Goal: Information Seeking & Learning: Learn about a topic

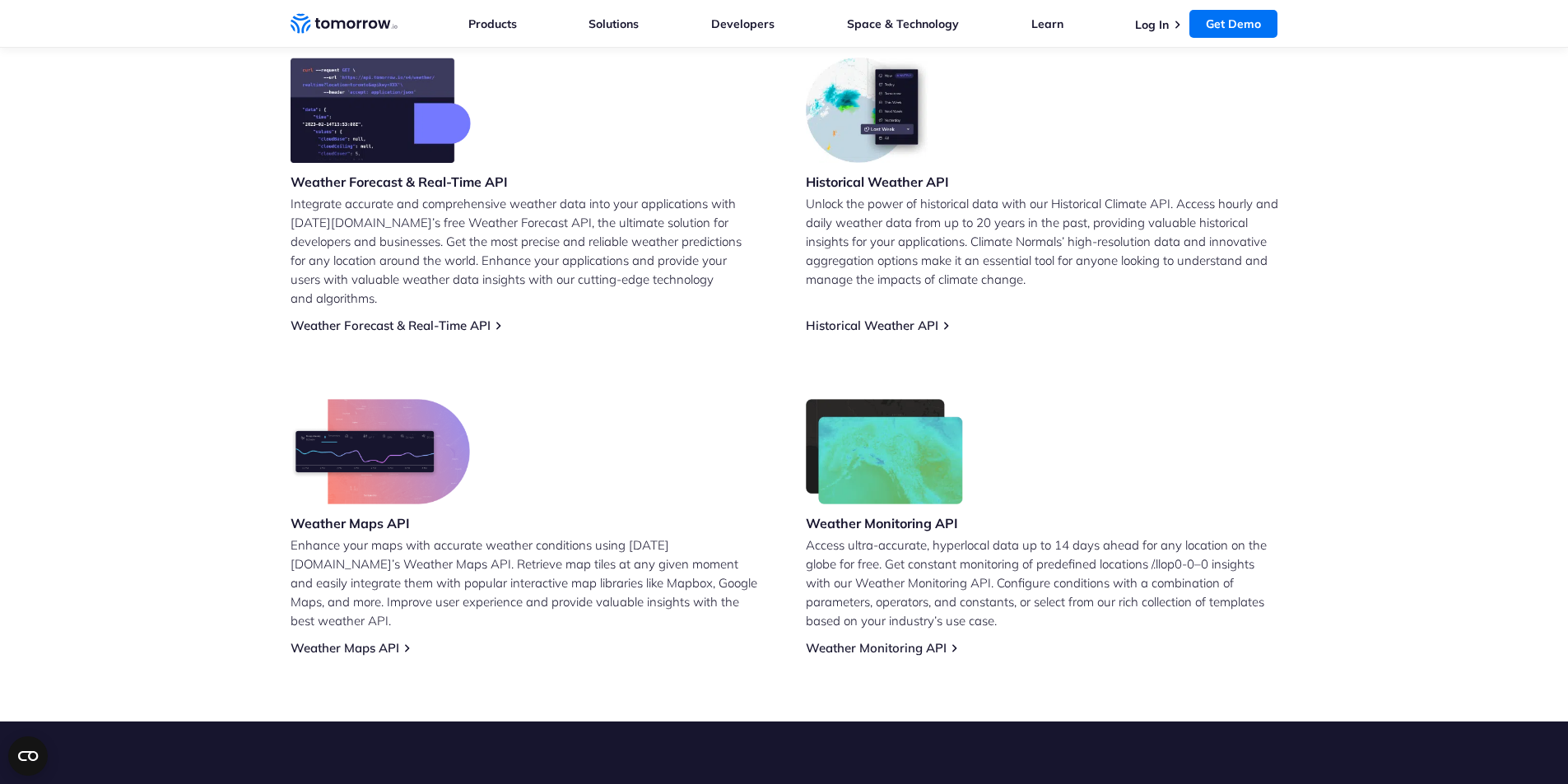
scroll to position [577, 0]
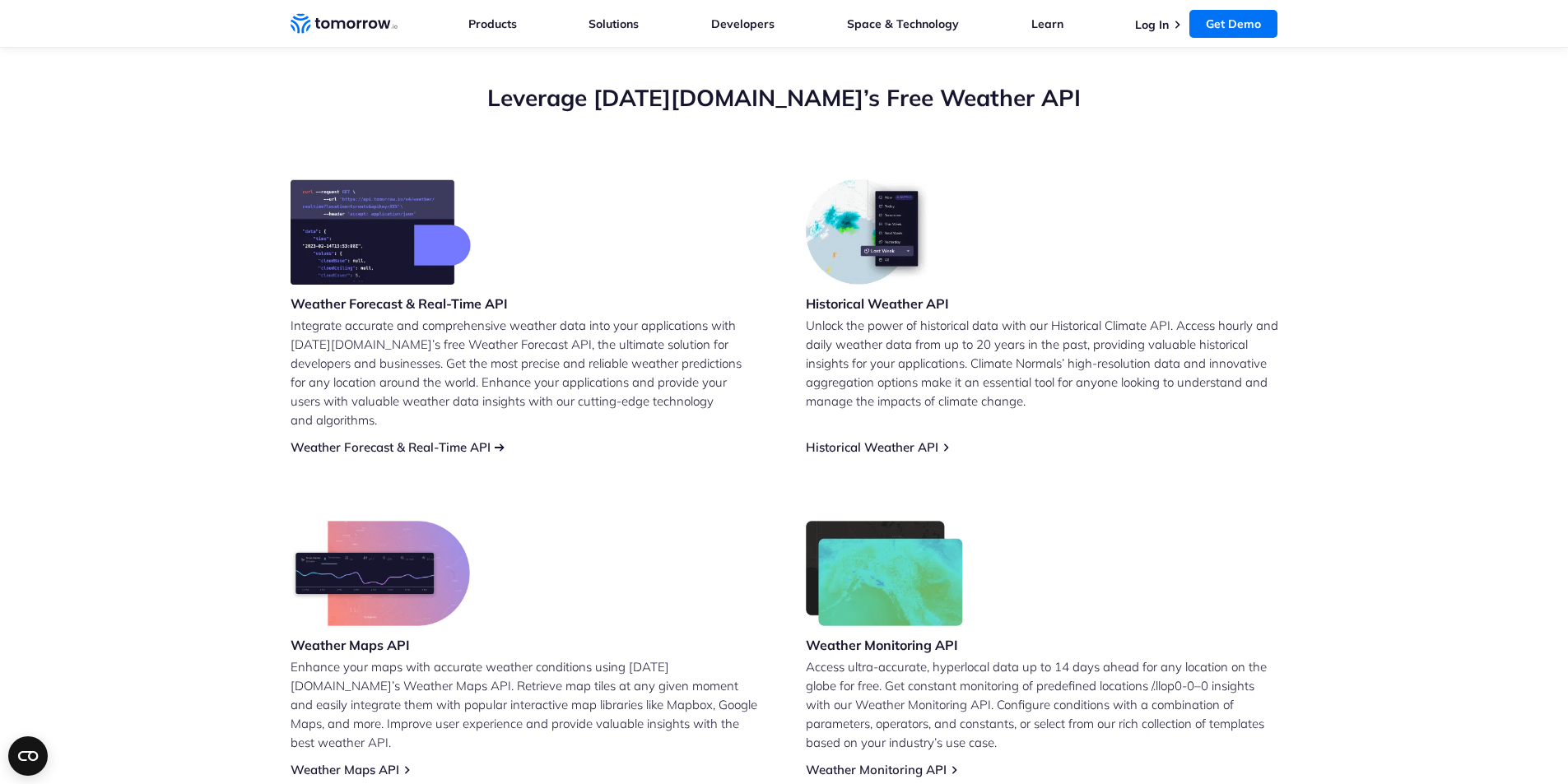
click at [437, 439] on link "Weather Forecast & Real-Time API" at bounding box center [390, 447] width 200 height 16
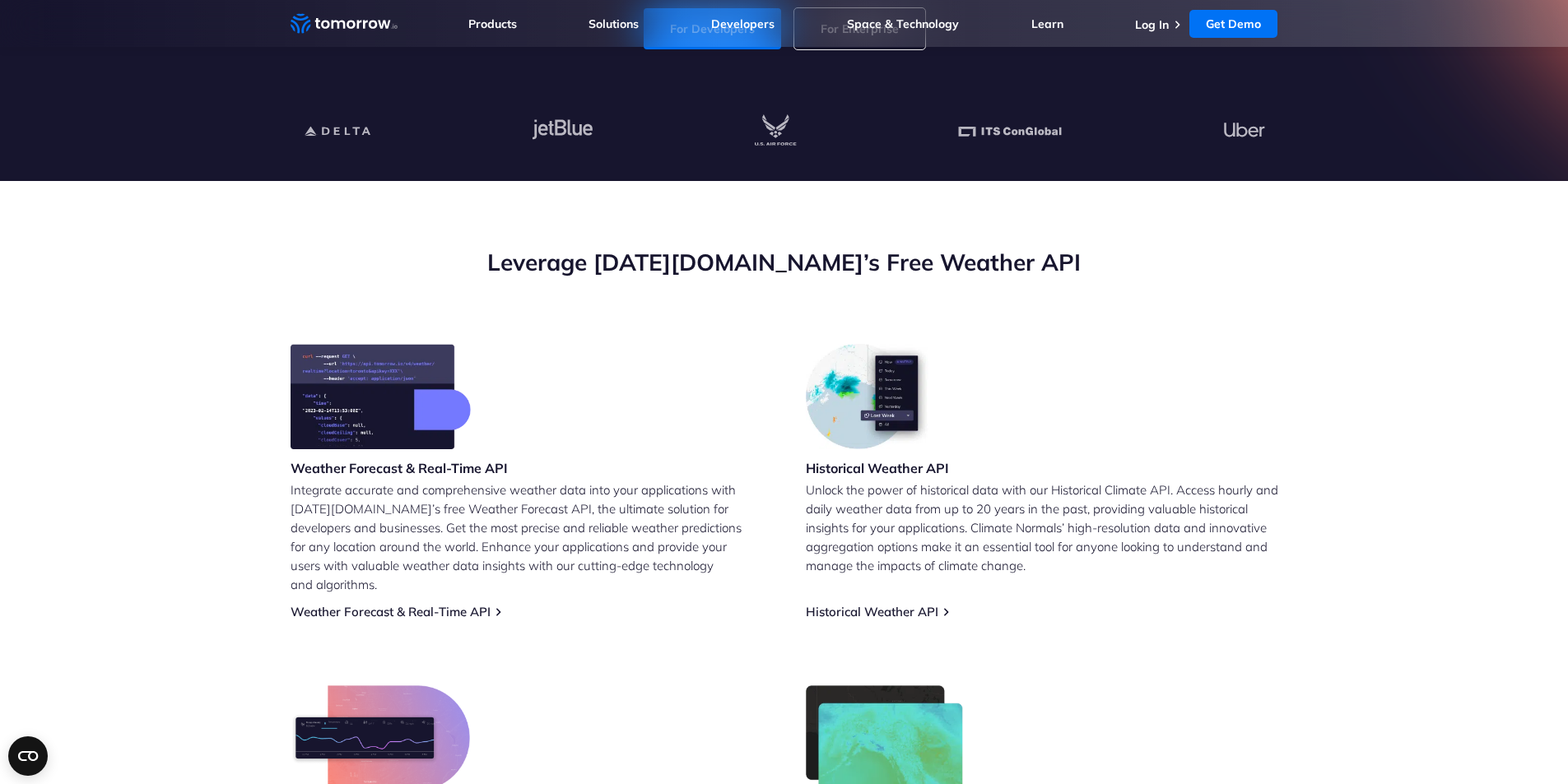
scroll to position [494, 0]
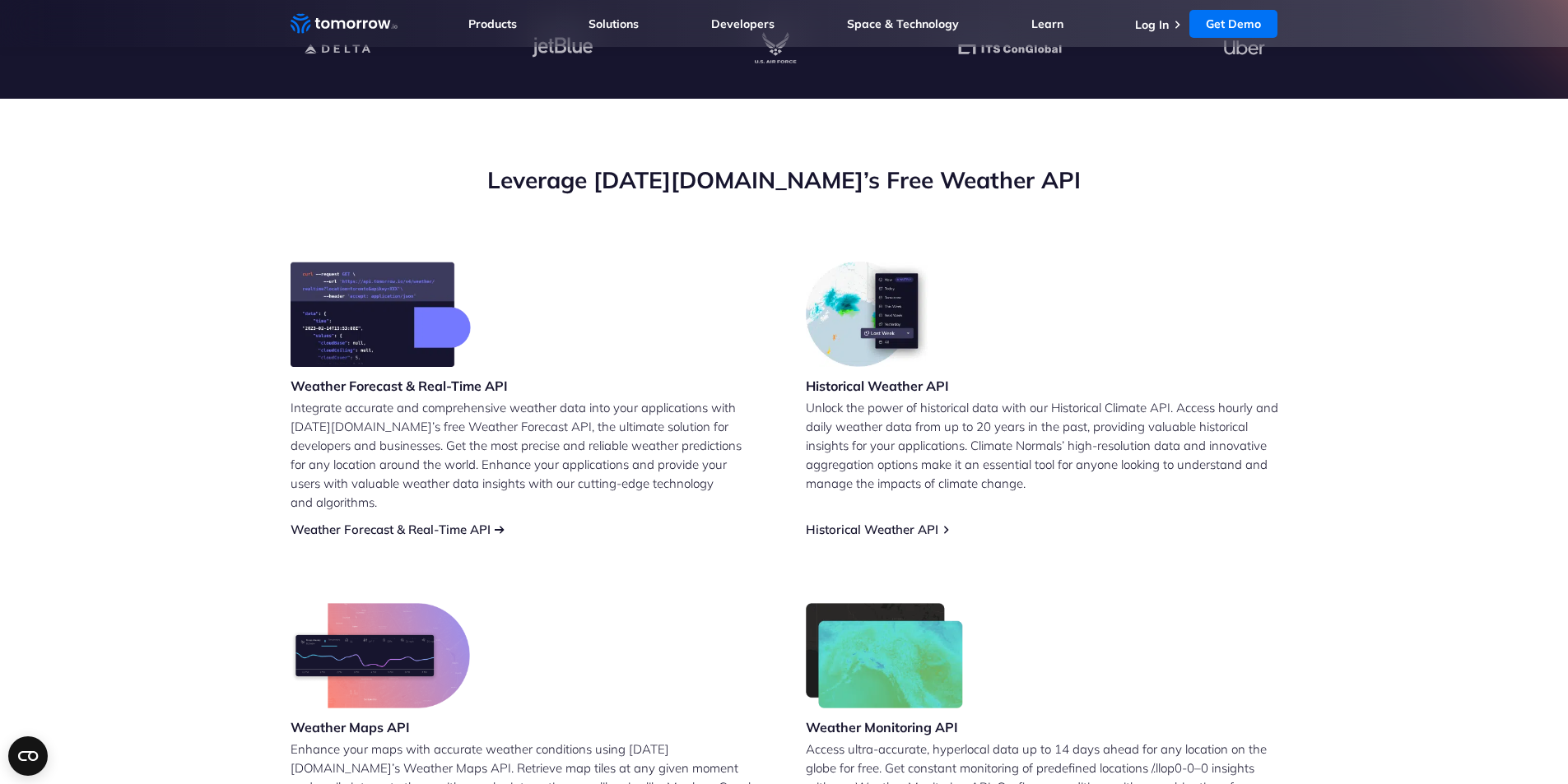
click at [453, 522] on link "Weather Forecast & Real-Time API" at bounding box center [390, 530] width 200 height 16
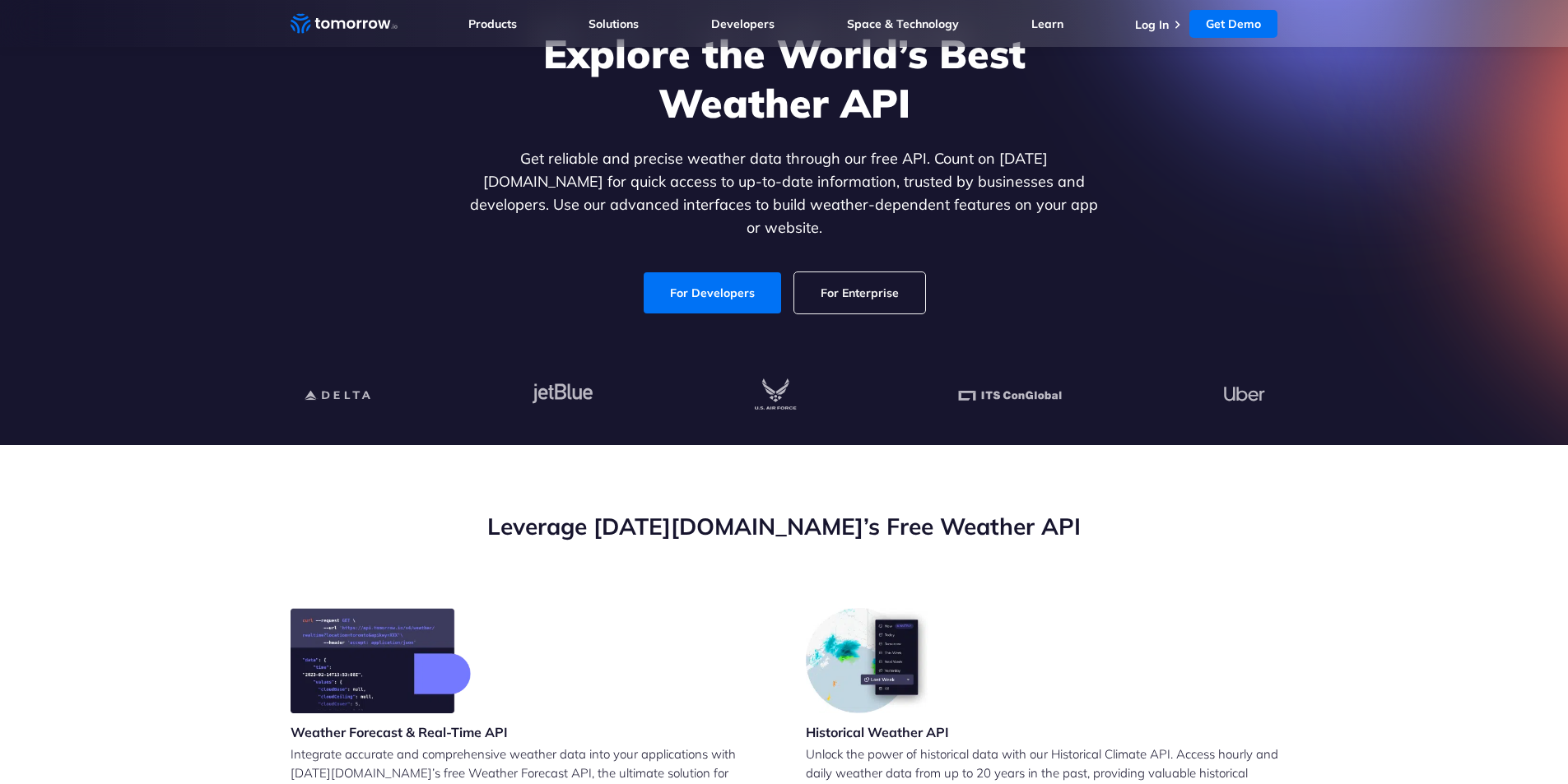
scroll to position [165, 0]
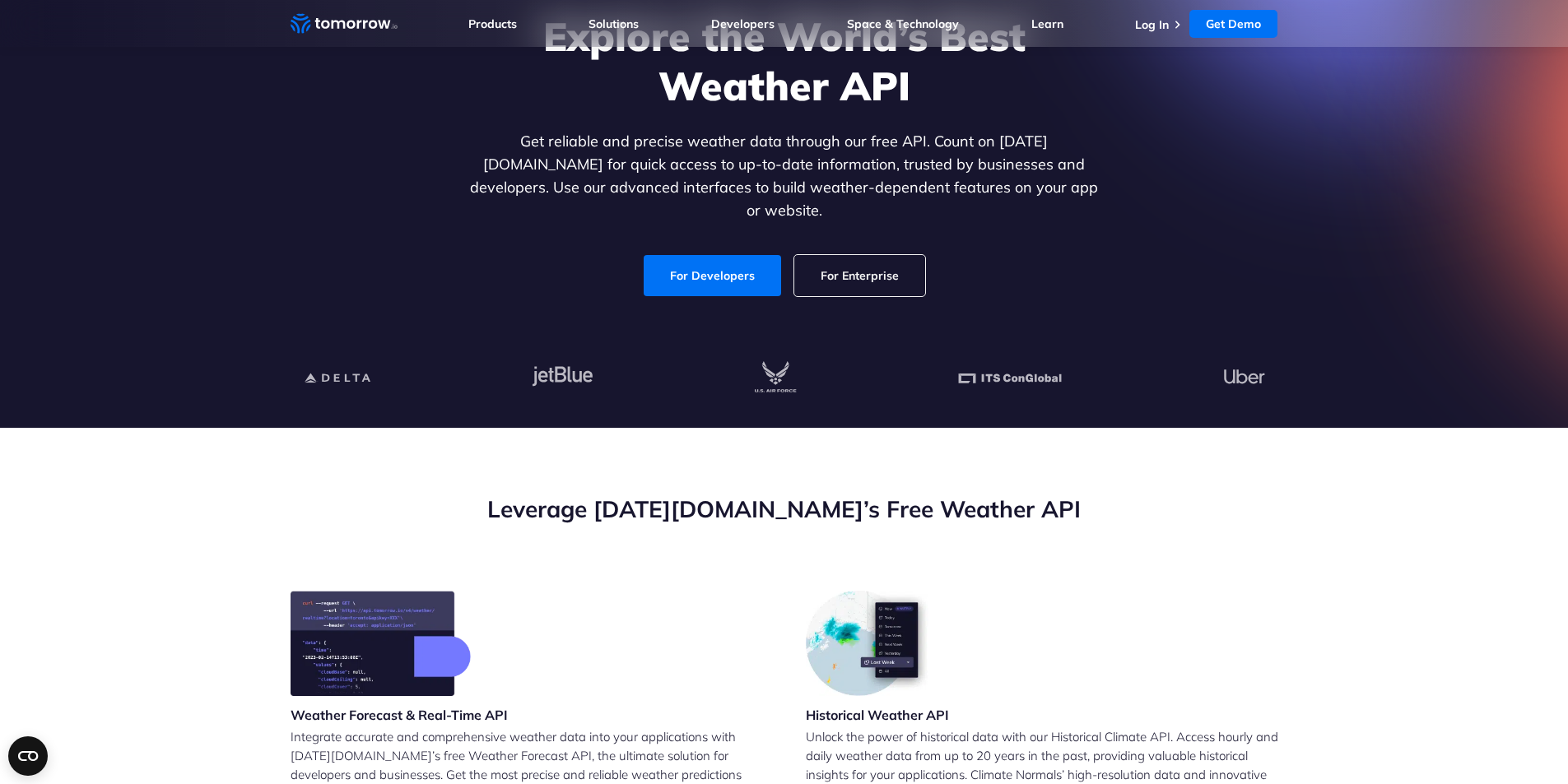
click at [880, 268] on link "For Enterprise" at bounding box center [860, 275] width 131 height 41
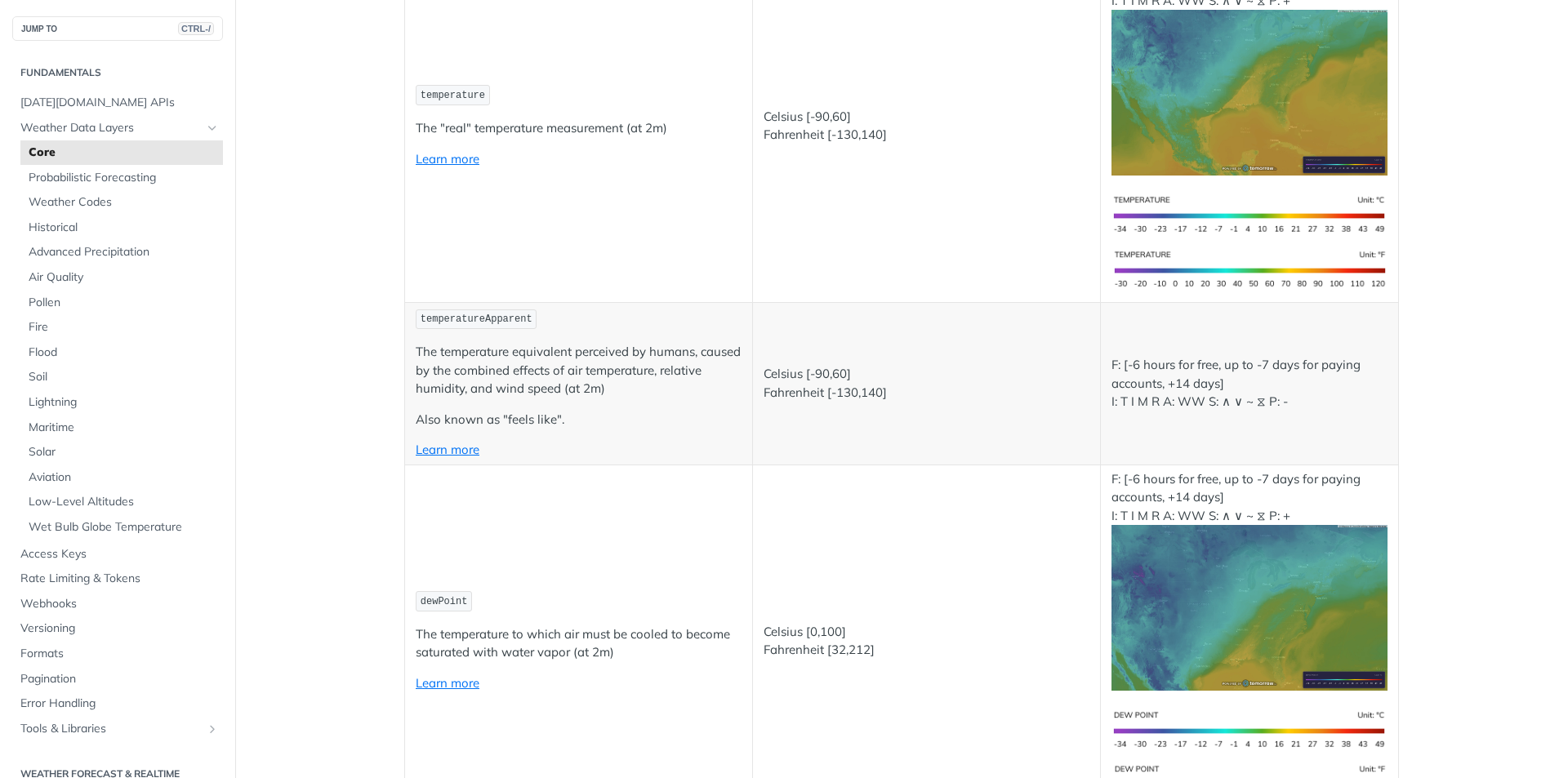
scroll to position [921, 0]
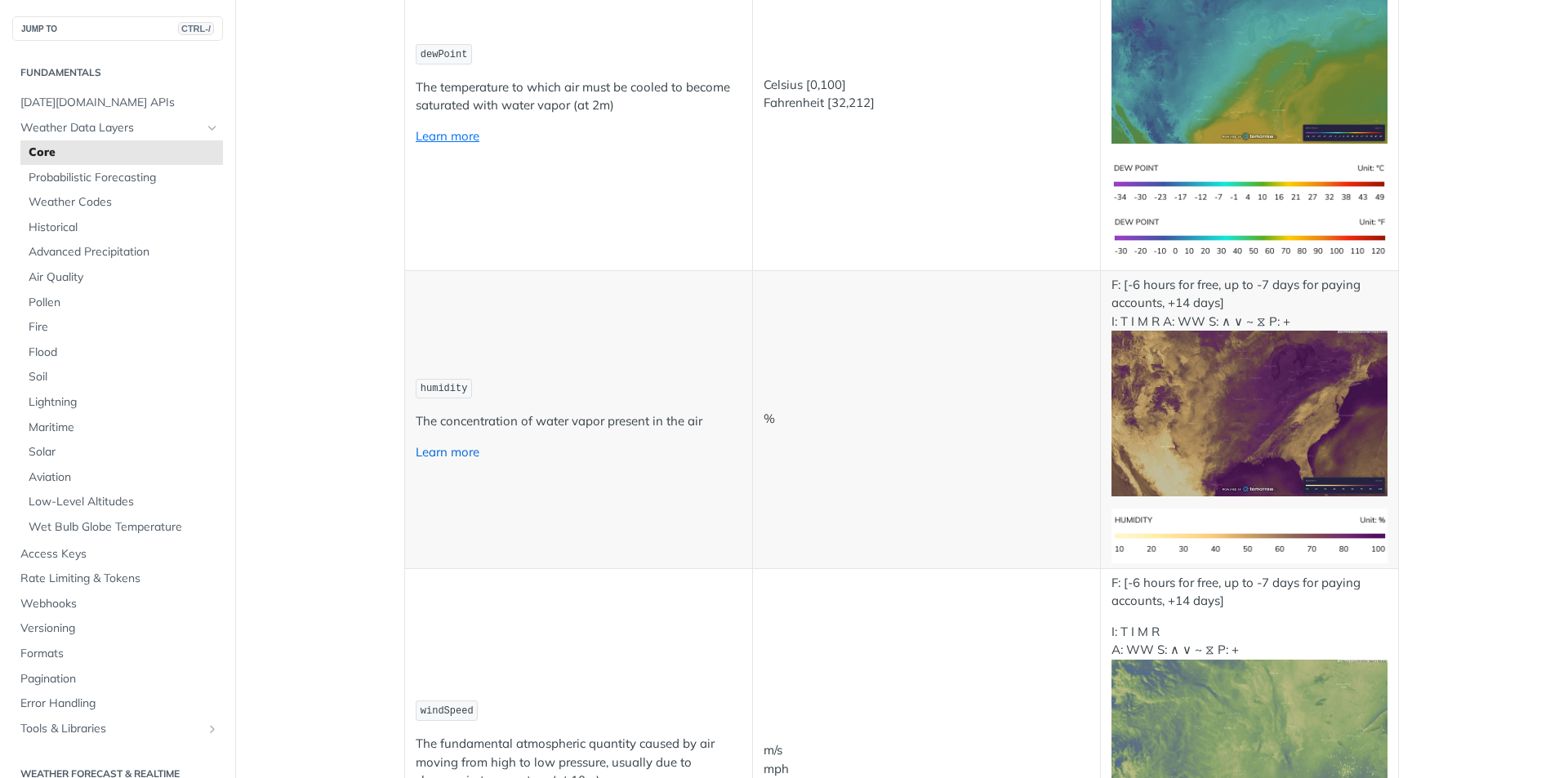
click at [452, 452] on link "Learn more" at bounding box center [447, 453] width 64 height 16
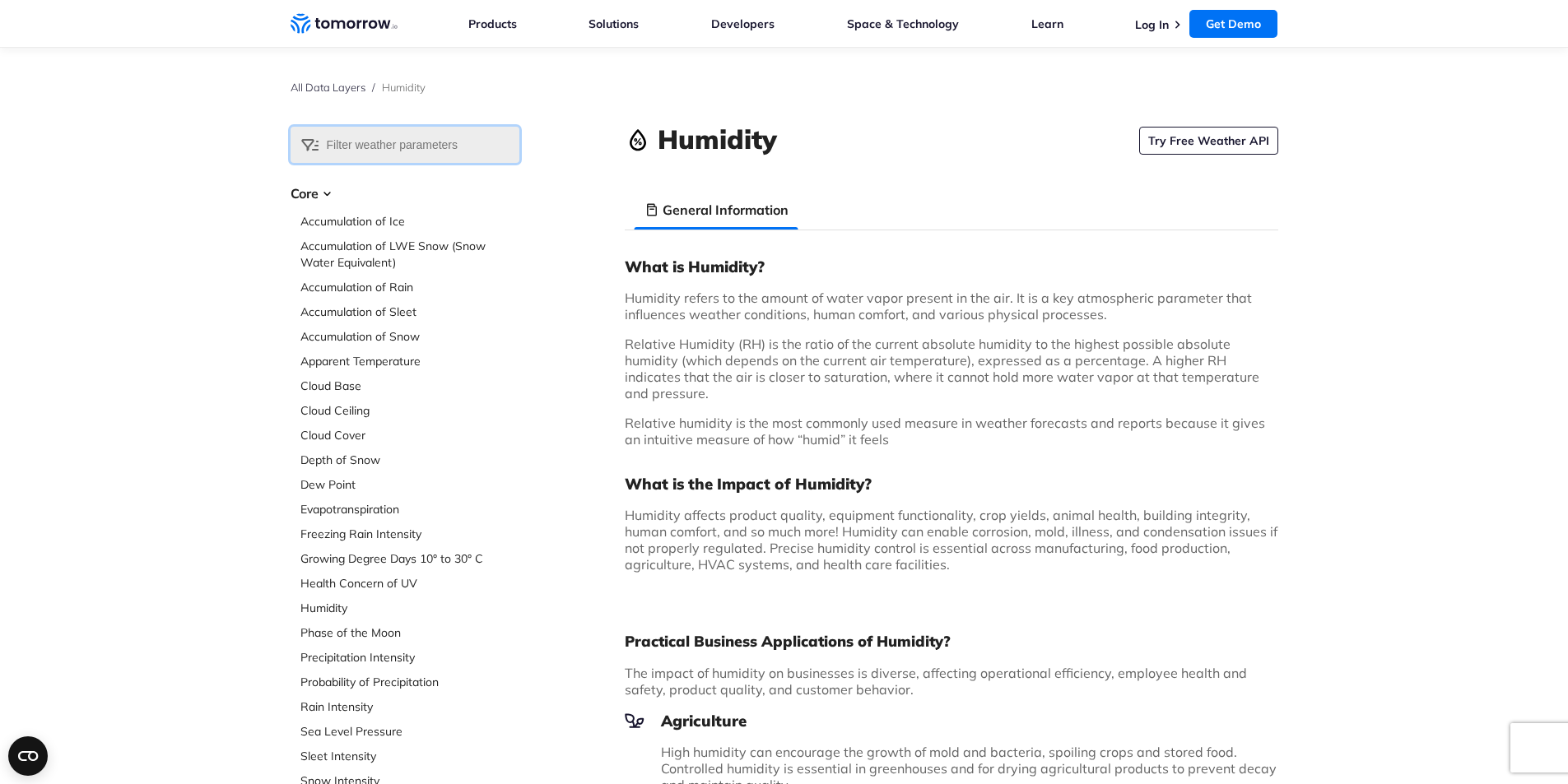
click at [395, 155] on input "text" at bounding box center [404, 144] width 229 height 37
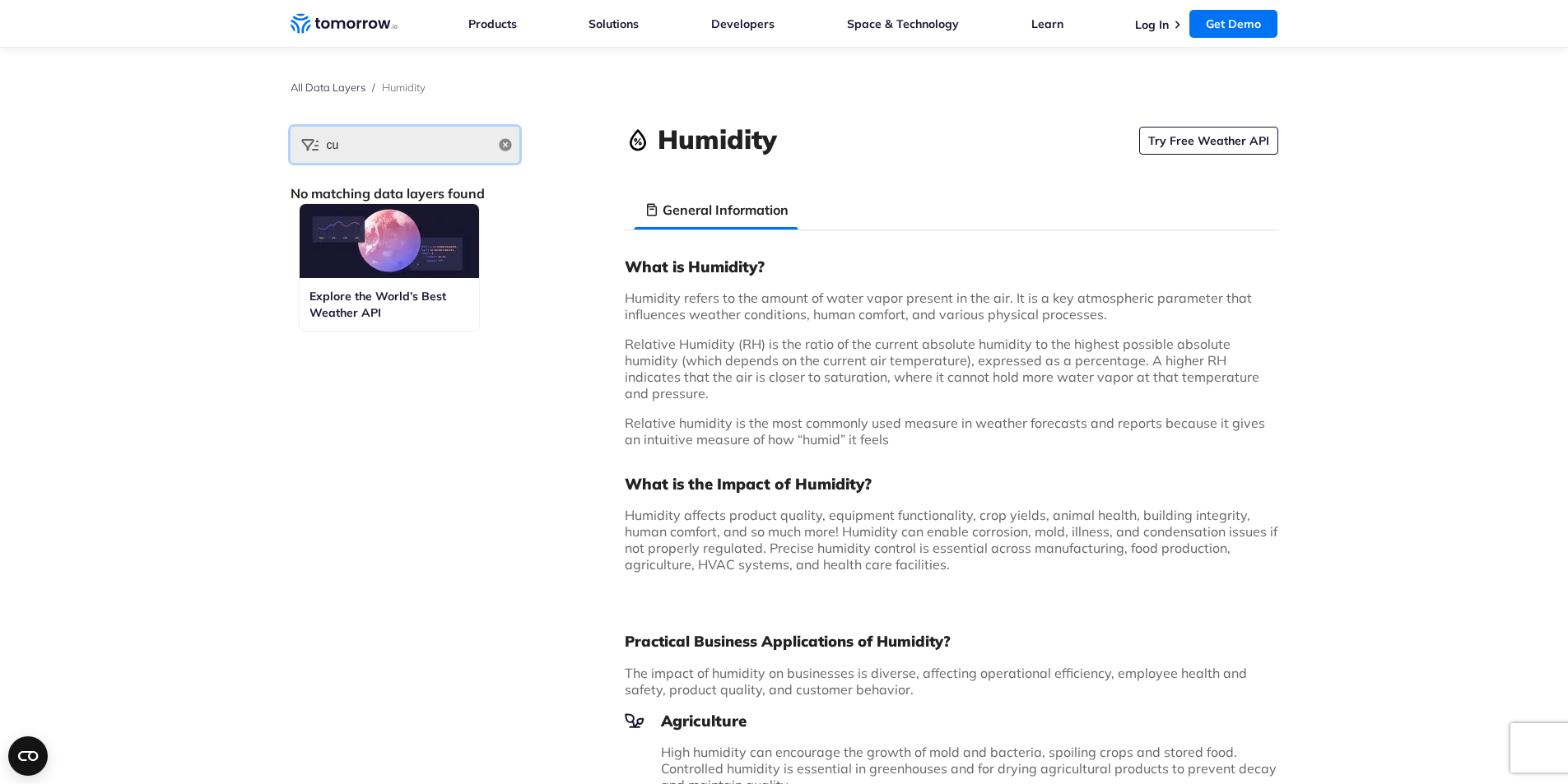
type input "c"
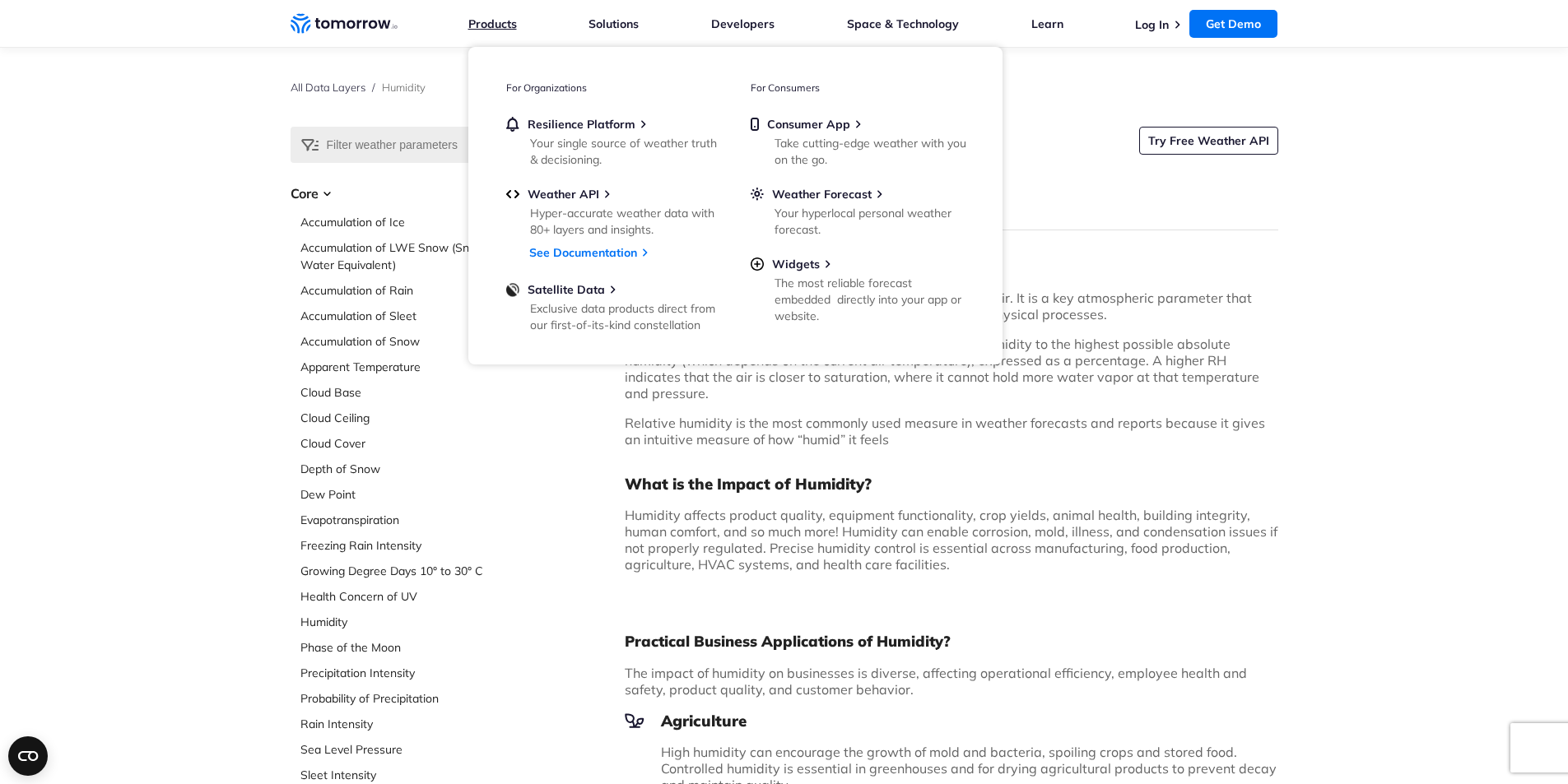
click at [486, 25] on link "Products" at bounding box center [493, 23] width 49 height 15
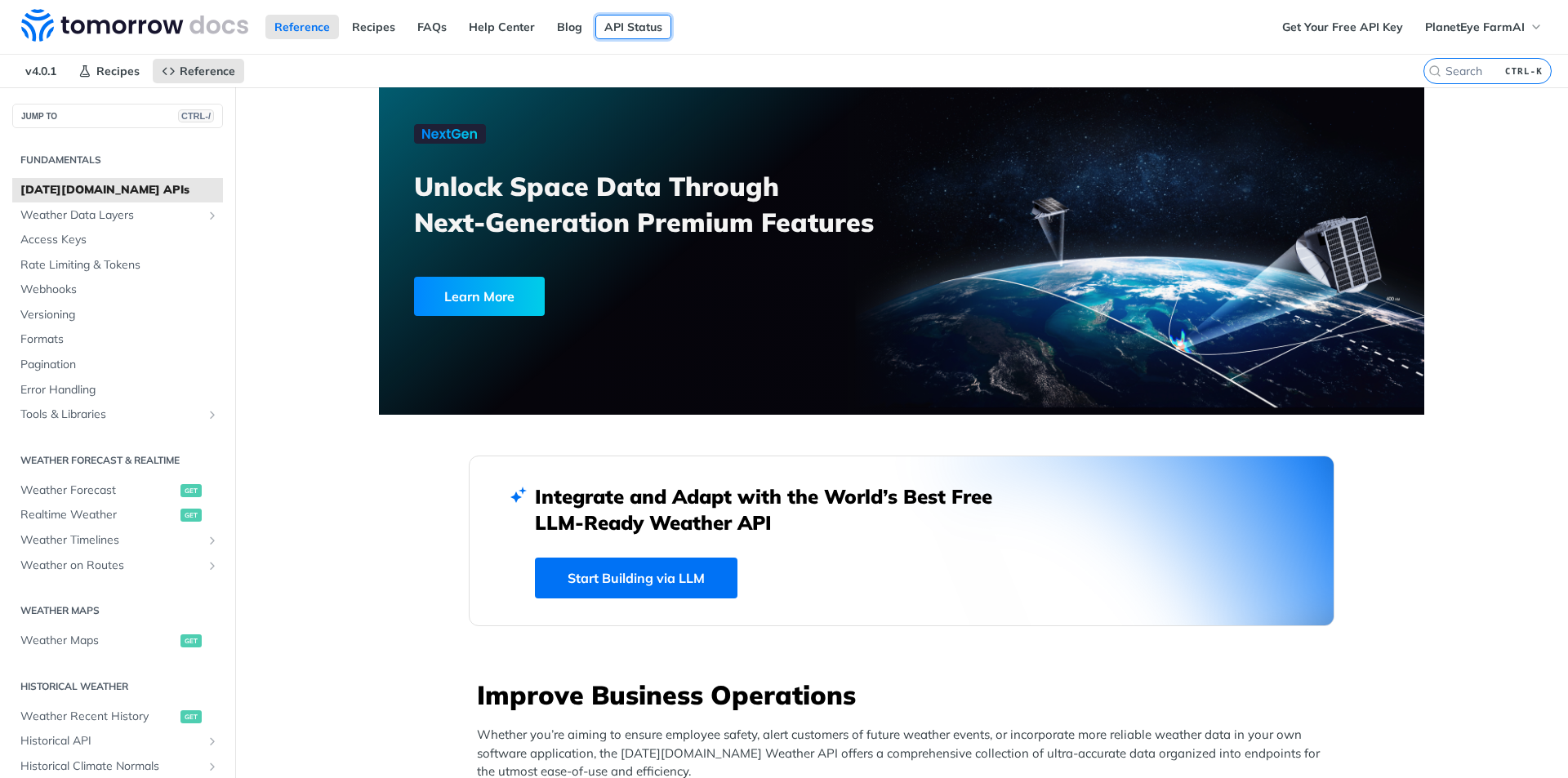
click at [658, 27] on link "API Status" at bounding box center [633, 27] width 76 height 25
click at [196, 71] on span "Reference" at bounding box center [207, 71] width 56 height 15
click at [379, 28] on link "Recipes" at bounding box center [373, 27] width 61 height 25
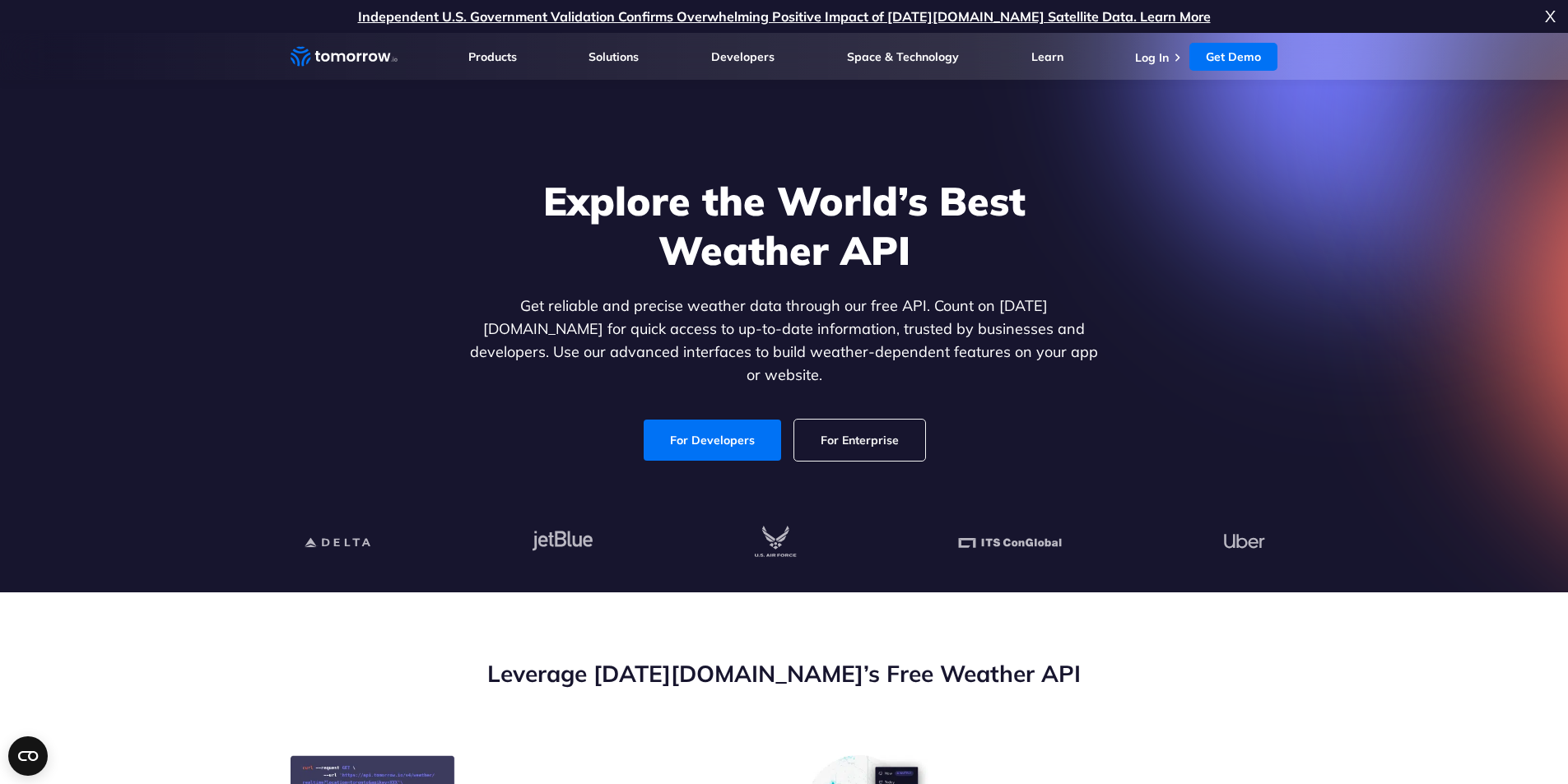
click at [859, 420] on link "For Enterprise" at bounding box center [860, 440] width 131 height 41
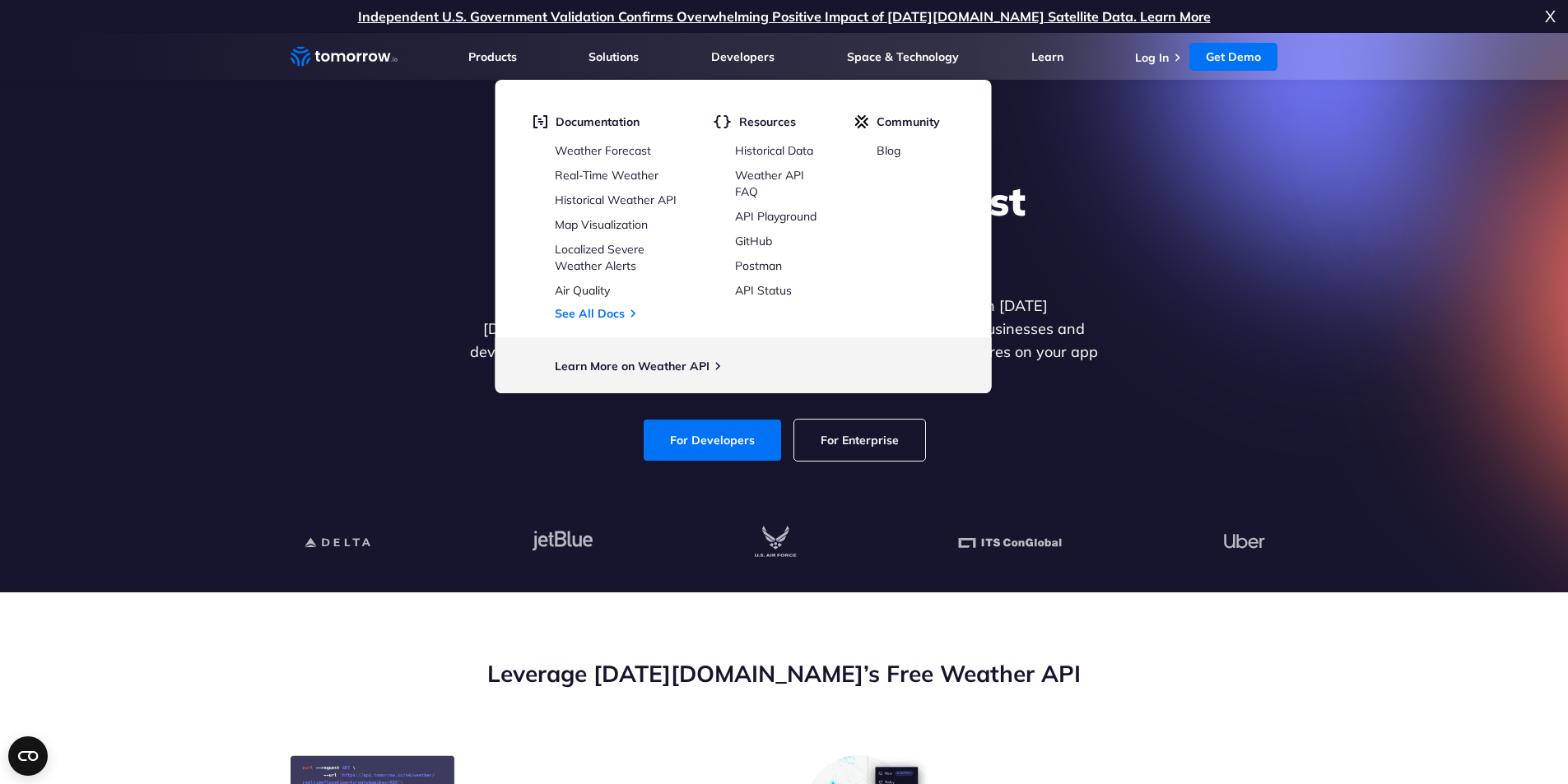
click at [1254, 212] on div "Explore the World’s Best Weather API Get reliable and precise weather data thro…" at bounding box center [784, 319] width 1014 height 350
